Goal: Information Seeking & Learning: Learn about a topic

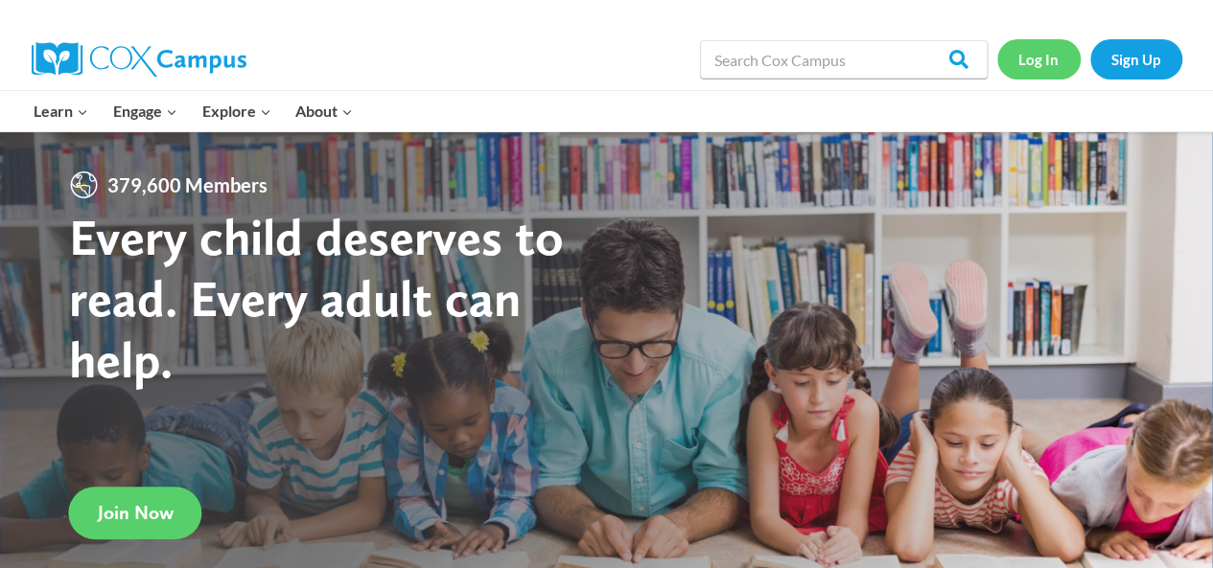
click at [1019, 72] on link "Log In" at bounding box center [1038, 58] width 83 height 39
click at [1034, 44] on link "Log In" at bounding box center [1038, 58] width 83 height 39
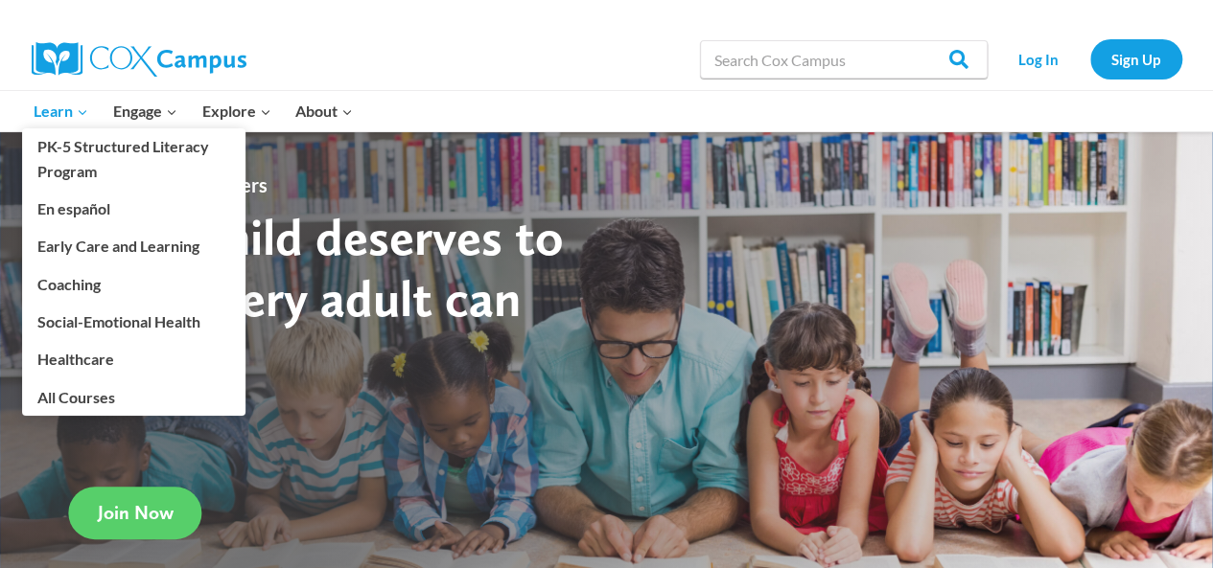
click at [51, 120] on span "Learn Expand" at bounding box center [61, 111] width 55 height 25
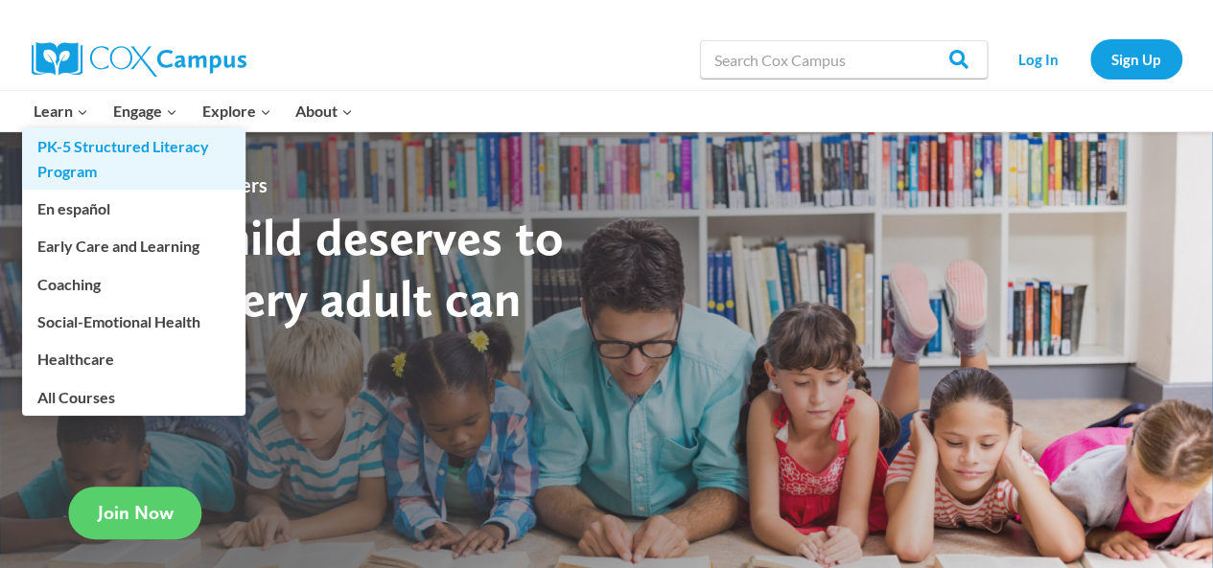
click at [69, 147] on link "PK-5 Structured Literacy Program" at bounding box center [133, 158] width 223 height 61
